Goal: Task Accomplishment & Management: Use online tool/utility

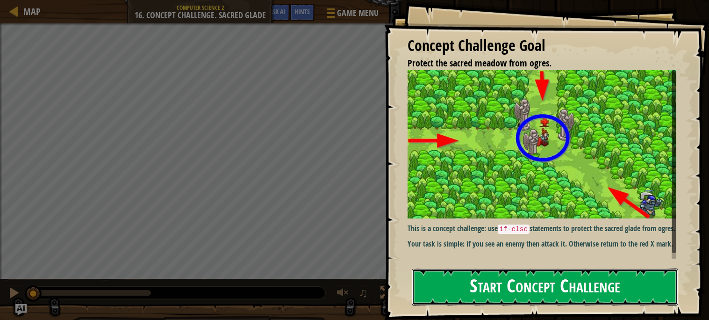
click at [496, 287] on button "Start Concept Challenge" at bounding box center [545, 286] width 267 height 37
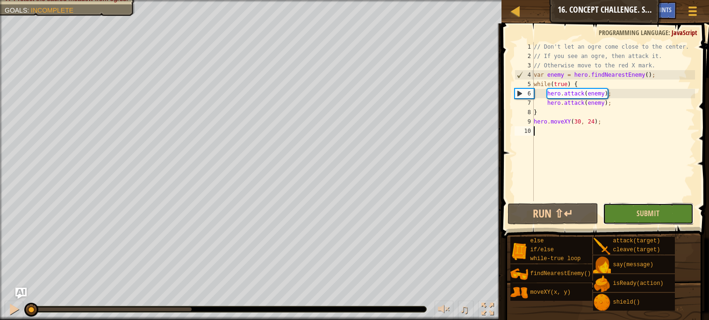
click at [628, 209] on button "Submit" at bounding box center [648, 214] width 91 height 22
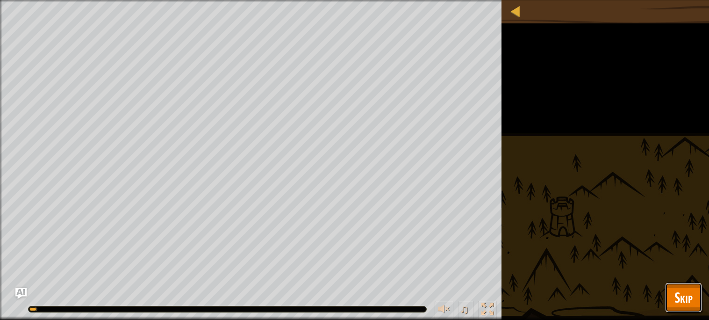
click at [701, 304] on button "Skip" at bounding box center [684, 297] width 37 height 30
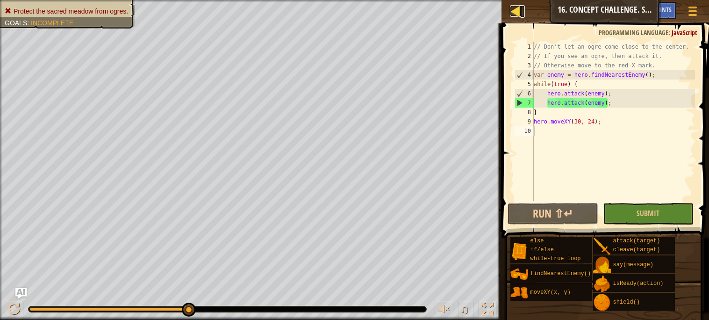
click at [514, 5] on div at bounding box center [516, 11] width 12 height 12
